Goal: Task Accomplishment & Management: Use online tool/utility

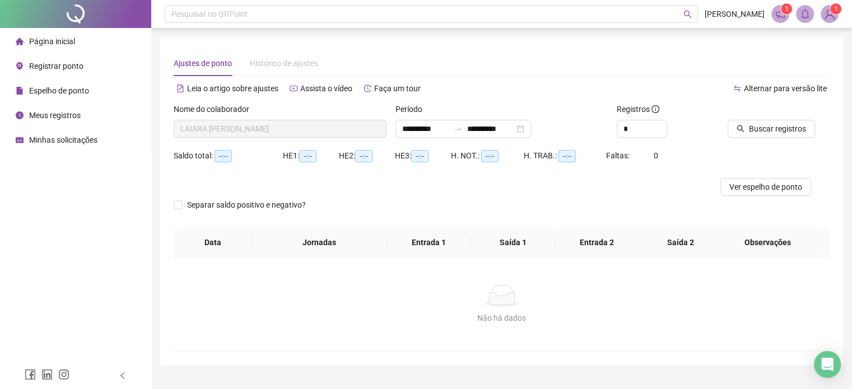
type input "**********"
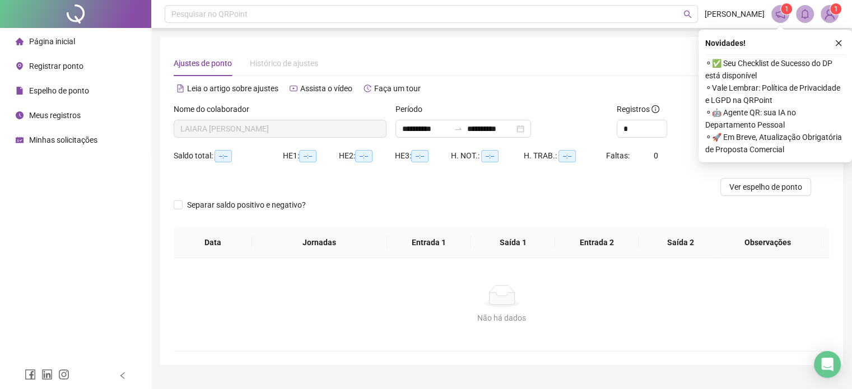
drag, startPoint x: 59, startPoint y: 117, endPoint x: 69, endPoint y: 120, distance: 9.9
click at [59, 117] on span "Meus registros" at bounding box center [55, 115] width 52 height 9
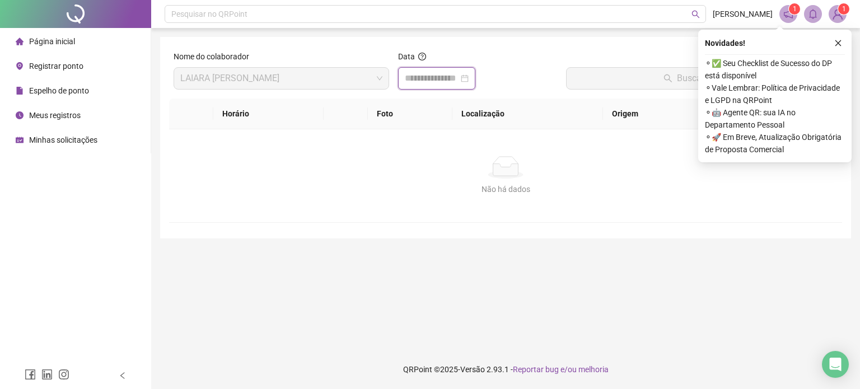
click at [423, 82] on input at bounding box center [432, 78] width 54 height 13
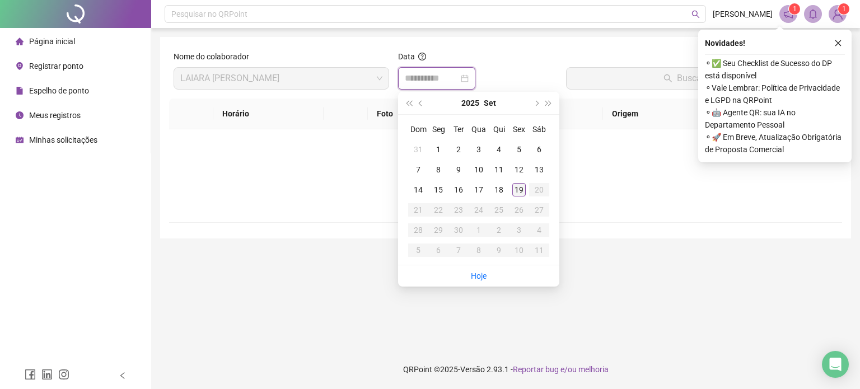
type input "**********"
click at [520, 189] on div "19" at bounding box center [519, 189] width 13 height 13
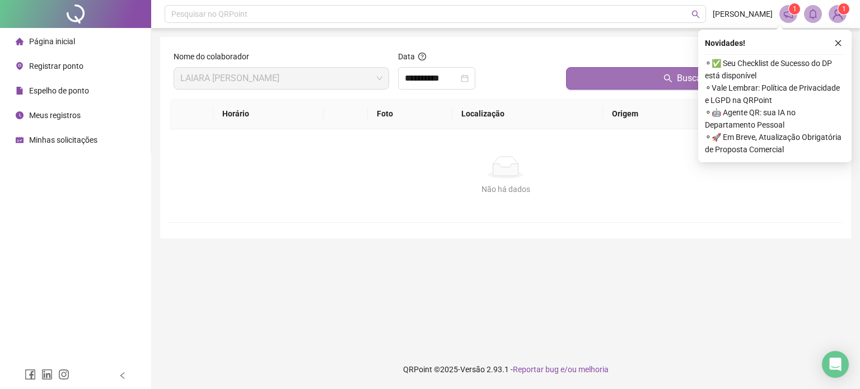
click at [660, 81] on button "Buscar registros" at bounding box center [702, 78] width 272 height 22
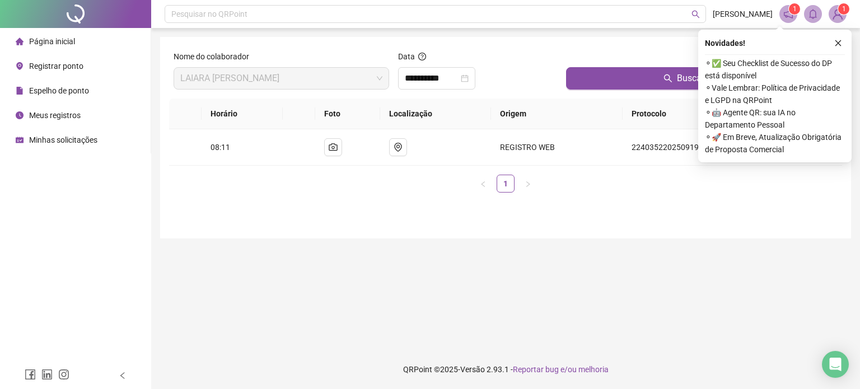
click at [67, 67] on span "Registrar ponto" at bounding box center [56, 66] width 54 height 9
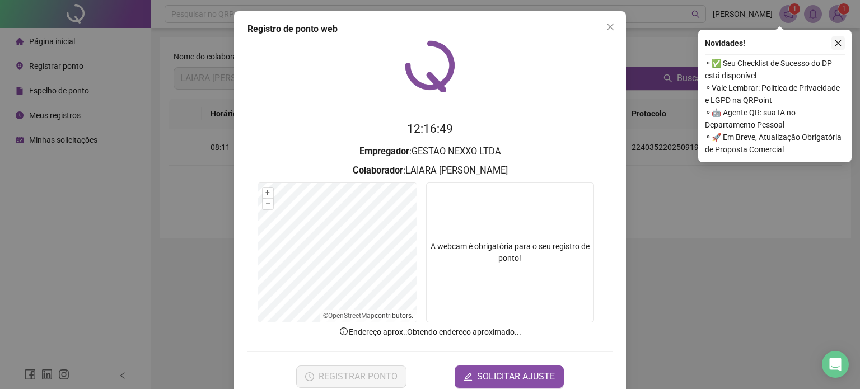
click at [843, 43] on button "button" at bounding box center [838, 42] width 13 height 13
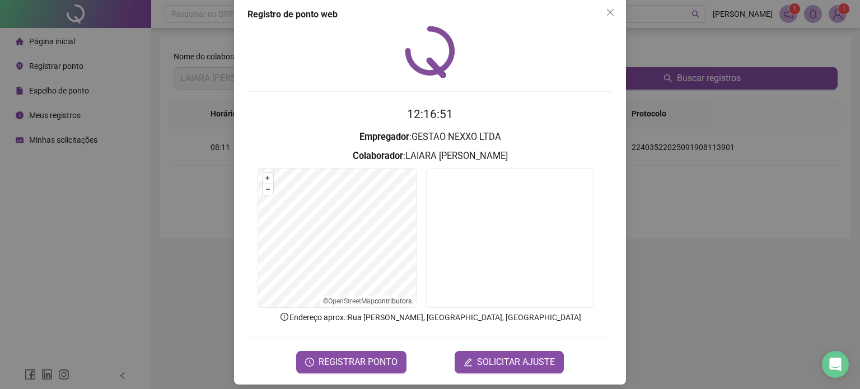
scroll to position [22, 0]
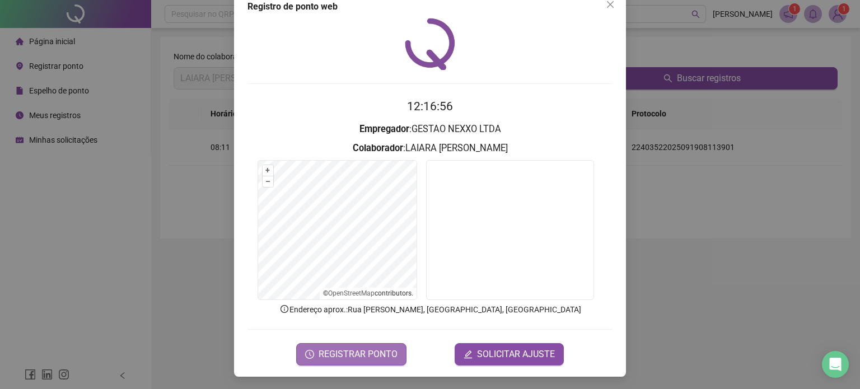
click at [364, 354] on span "REGISTRAR PONTO" at bounding box center [358, 354] width 79 height 13
